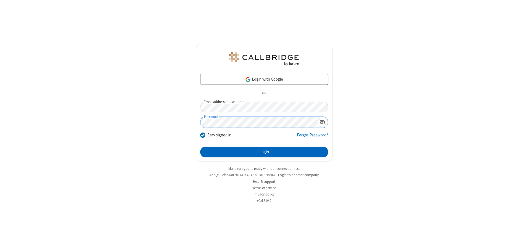
click at [264, 152] on button "Login" at bounding box center [264, 152] width 128 height 11
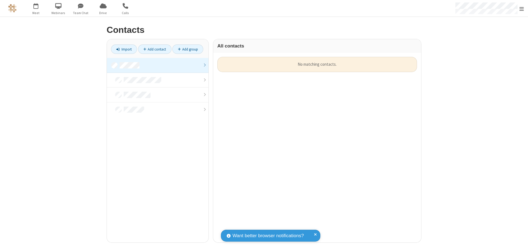
scroll to position [186, 204]
click at [158, 65] on link at bounding box center [158, 65] width 102 height 15
click at [155, 49] on link "Add contact" at bounding box center [154, 48] width 33 height 9
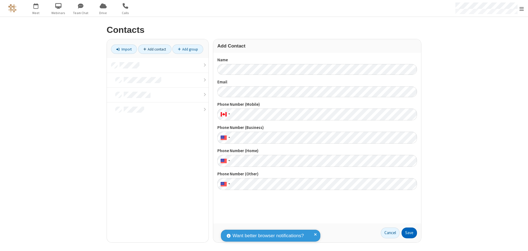
click at [409, 233] on button "Save" at bounding box center [409, 233] width 15 height 11
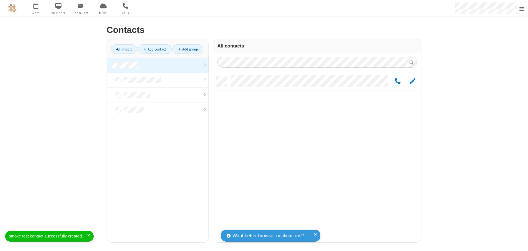
scroll to position [167, 204]
click at [155, 49] on link "Add contact" at bounding box center [154, 48] width 33 height 9
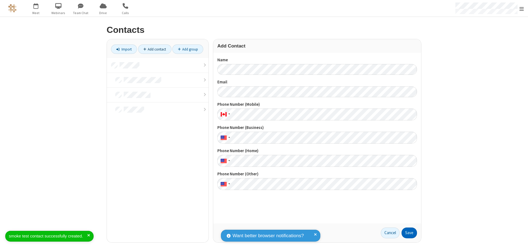
click at [409, 233] on button "Save" at bounding box center [409, 233] width 15 height 11
